Goal: Communication & Community: Answer question/provide support

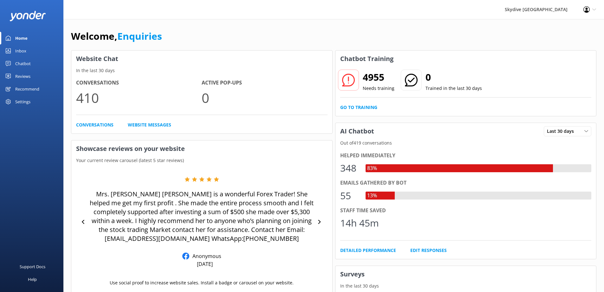
click at [1, 49] on link "Inbox" at bounding box center [31, 50] width 63 height 13
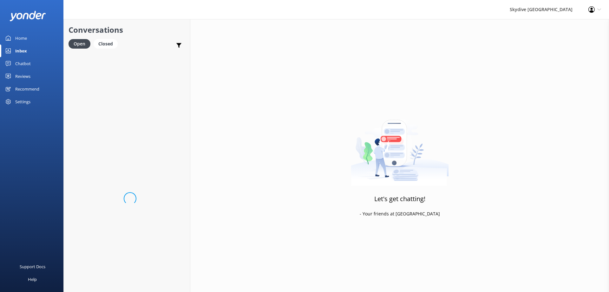
click at [16, 52] on div "Inbox" at bounding box center [21, 50] width 12 height 13
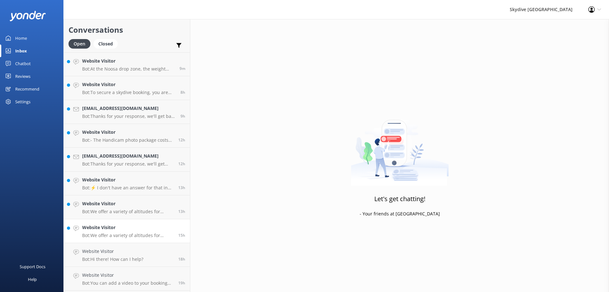
click at [128, 233] on p "Bot: We offer a variety of altitudes for skydiving, with all dropzones providin…" at bounding box center [127, 235] width 91 height 6
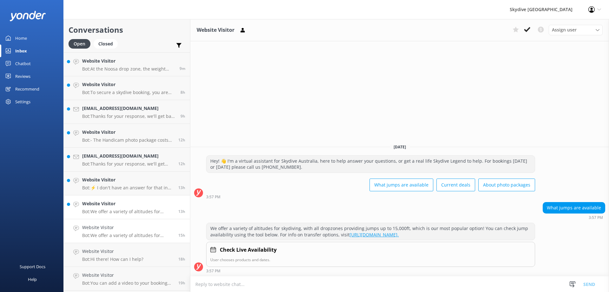
click at [136, 206] on h4 "Website Visitor" at bounding box center [127, 203] width 91 height 7
click at [145, 191] on link "Website Visitor Bot: ⚡ I don't have an answer for that in my knowledge base. Pl…" at bounding box center [127, 183] width 126 height 24
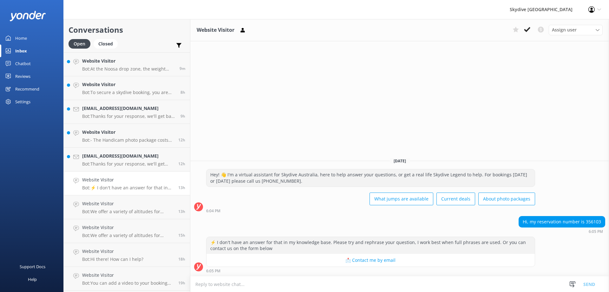
click at [319, 280] on textarea at bounding box center [399, 284] width 419 height 16
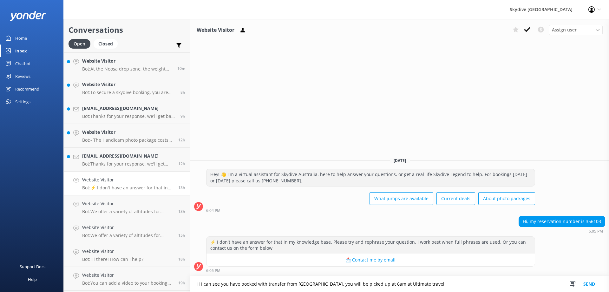
click at [201, 284] on textarea "Hi I can see you have booked with transfer from [GEOGRAPHIC_DATA], you will be …" at bounding box center [399, 284] width 419 height 16
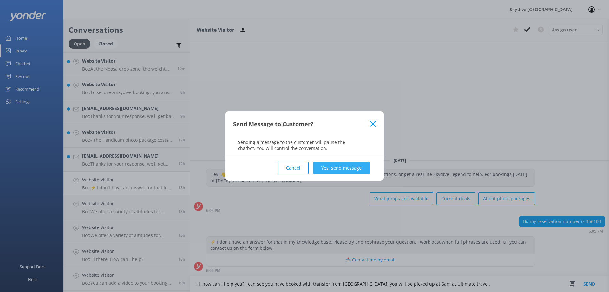
type textarea "Hi, how can I help you? I can see you have booked with transfer from [GEOGRAPHI…"
click at [360, 168] on button "Yes, send message" at bounding box center [341, 167] width 56 height 13
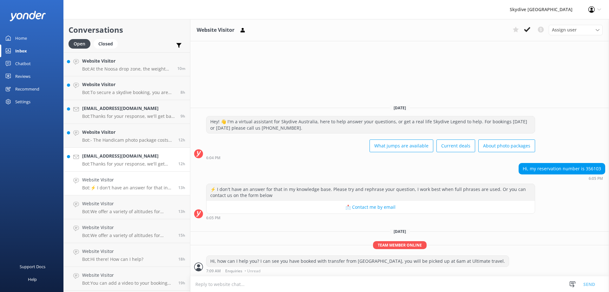
click at [145, 158] on h4 "[EMAIL_ADDRESS][DOMAIN_NAME]" at bounding box center [127, 155] width 91 height 7
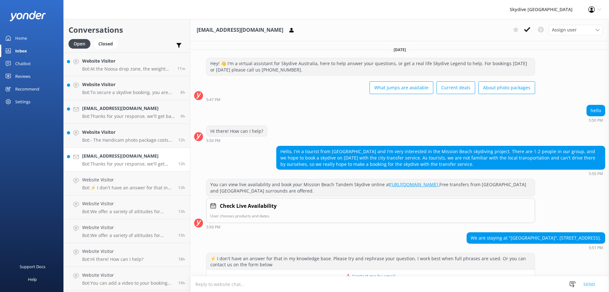
scroll to position [76, 0]
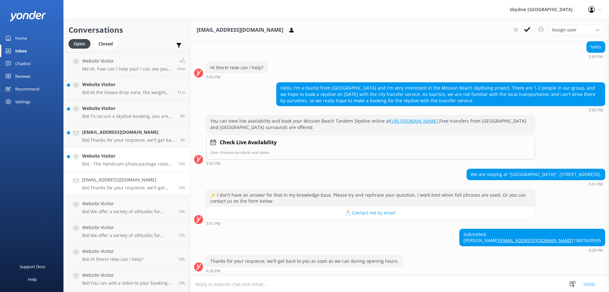
click at [143, 163] on p "Bot: - The Handicam photo package costs $129 per person and includes photos of …" at bounding box center [127, 164] width 91 height 6
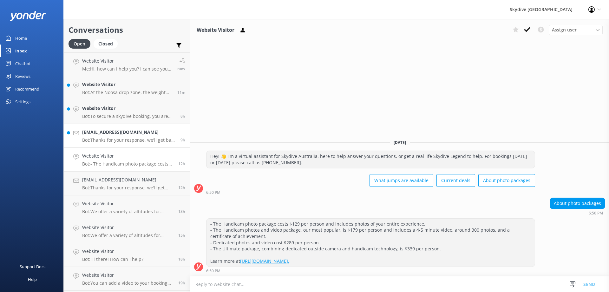
click at [140, 136] on div "[EMAIL_ADDRESS][DOMAIN_NAME] Bot: Thanks for your response, we'll get back to y…" at bounding box center [129, 135] width 94 height 14
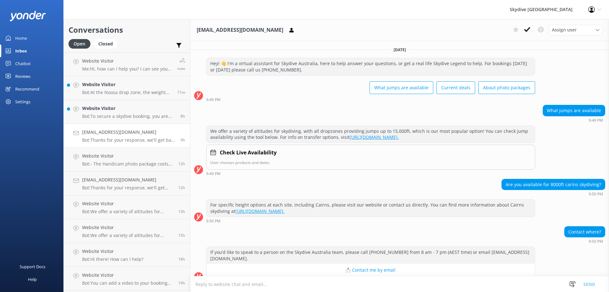
scroll to position [82, 0]
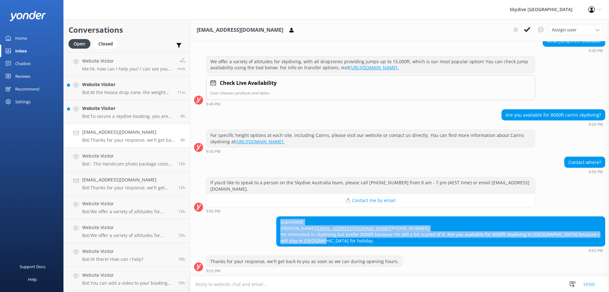
drag, startPoint x: 314, startPoint y: 243, endPoint x: 273, endPoint y: 207, distance: 54.2
click at [273, 216] on div "Submitted: [PERSON_NAME] [EMAIL_ADDRESS][DOMAIN_NAME] [PHONE_NUMBER] I’m intere…" at bounding box center [399, 234] width 419 height 36
copy div "Submitted: [PERSON_NAME] [EMAIL_ADDRESS][DOMAIN_NAME] [PHONE_NUMBER] I’m intere…"
